Goal: Task Accomplishment & Management: Use online tool/utility

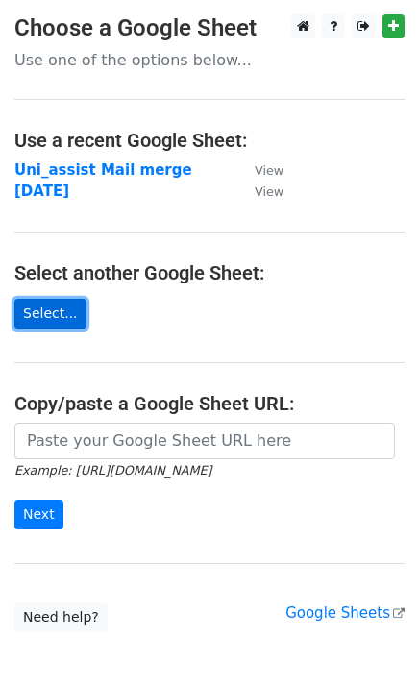
click at [54, 326] on link "Select..." at bounding box center [50, 314] width 72 height 30
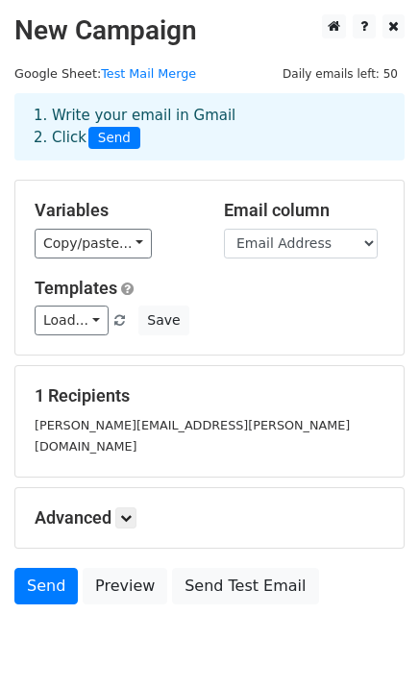
scroll to position [57, 0]
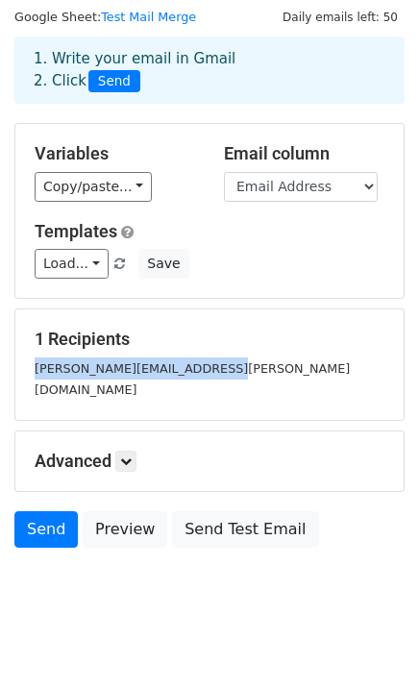
drag, startPoint x: 34, startPoint y: 368, endPoint x: 212, endPoint y: 359, distance: 178.8
click at [212, 359] on div "[PERSON_NAME][EMAIL_ADDRESS][PERSON_NAME][DOMAIN_NAME]" at bounding box center [209, 378] width 378 height 43
click at [38, 513] on link "Send" at bounding box center [45, 529] width 63 height 36
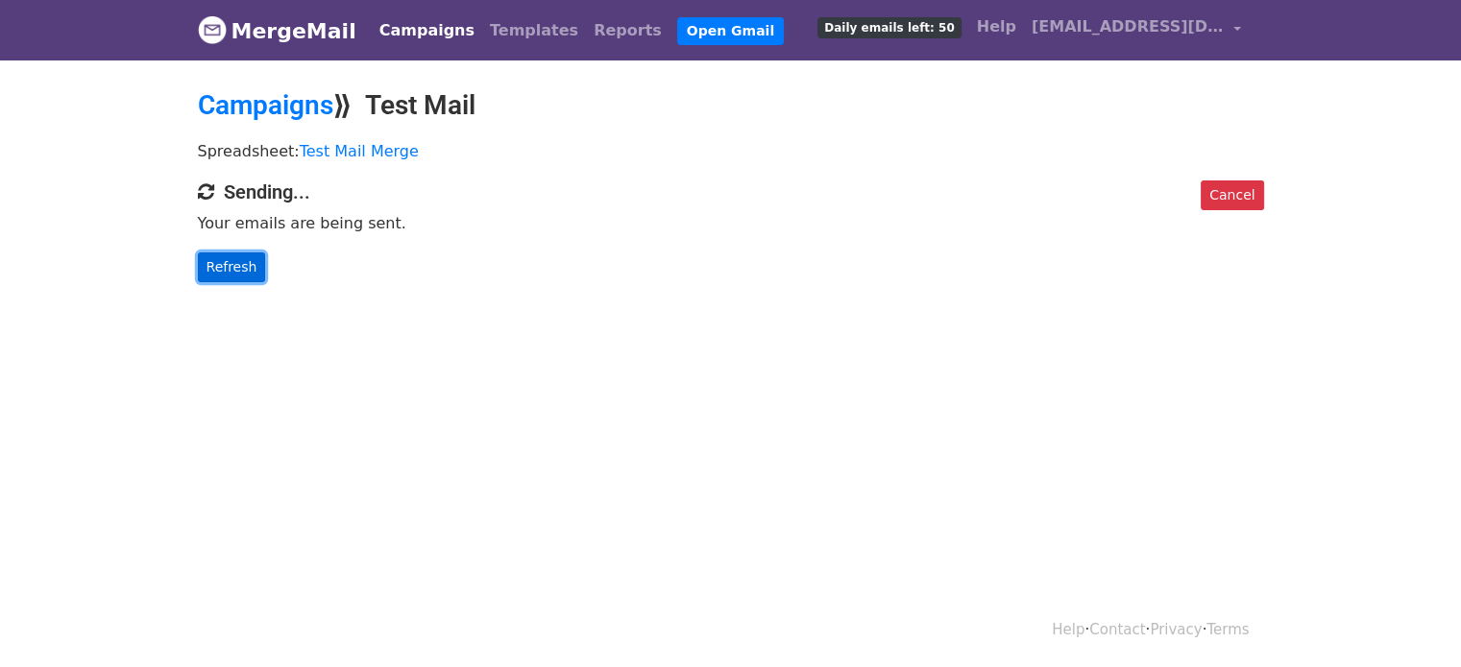
click at [254, 259] on link "Refresh" at bounding box center [232, 268] width 68 height 30
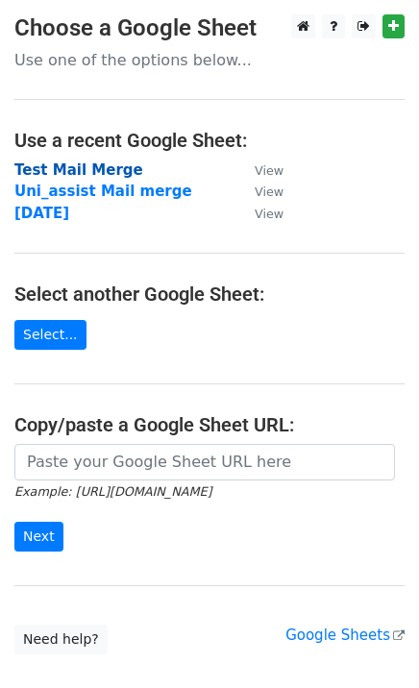
click at [47, 167] on strong "Test Mail Merge" at bounding box center [78, 169] width 129 height 17
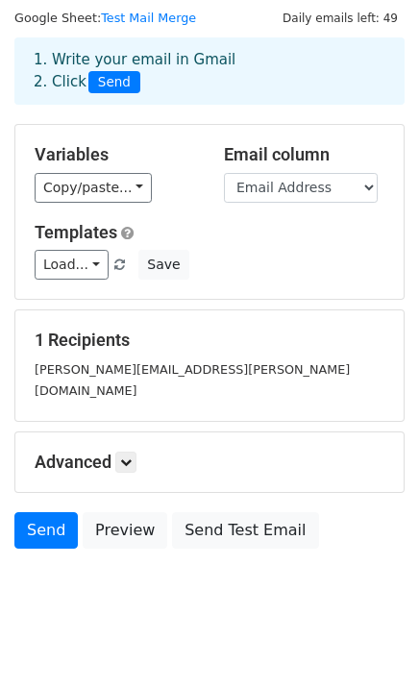
scroll to position [57, 0]
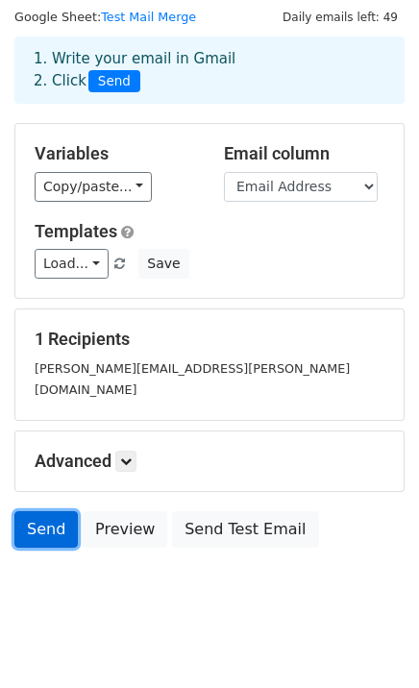
click at [36, 513] on link "Send" at bounding box center [45, 529] width 63 height 36
